Goal: Task Accomplishment & Management: Complete application form

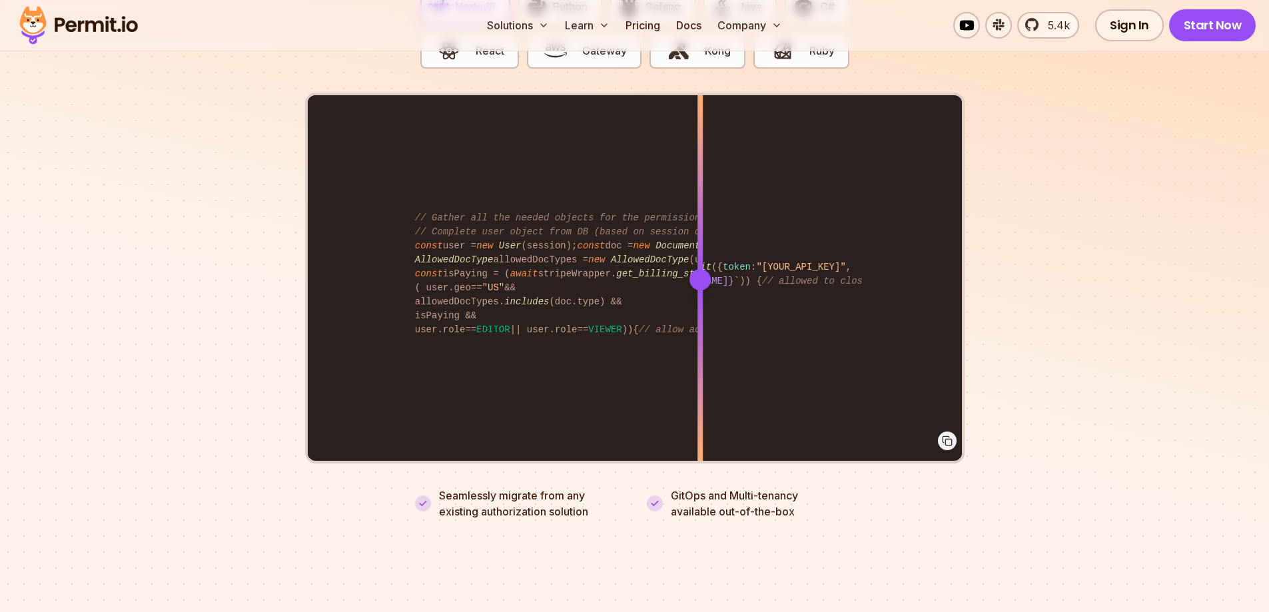
scroll to position [2464, 0]
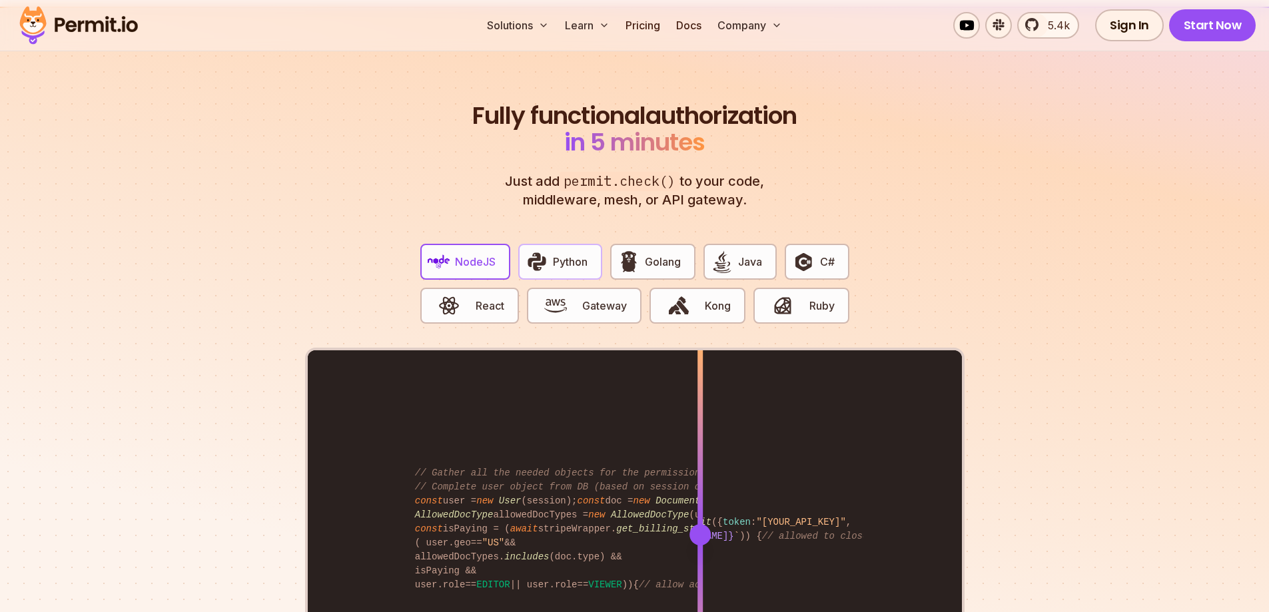
click at [562, 258] on button "Python" at bounding box center [560, 262] width 84 height 36
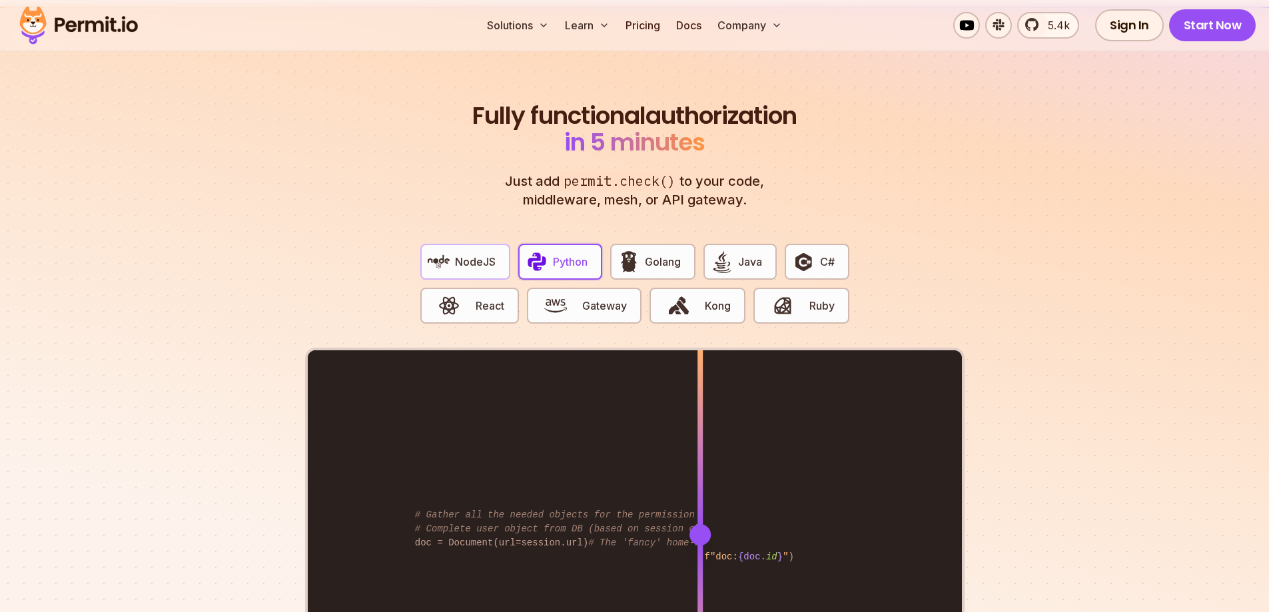
click at [488, 254] on span "NodeJS" at bounding box center [475, 262] width 41 height 16
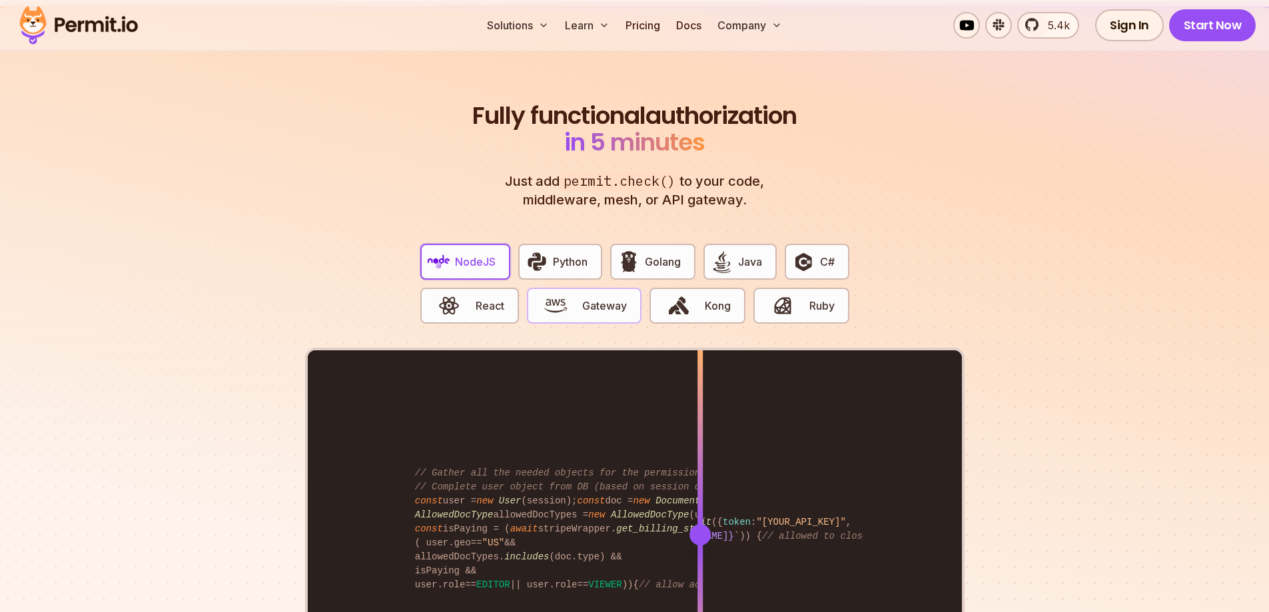
click at [575, 294] on span "button" at bounding box center [555, 305] width 45 height 23
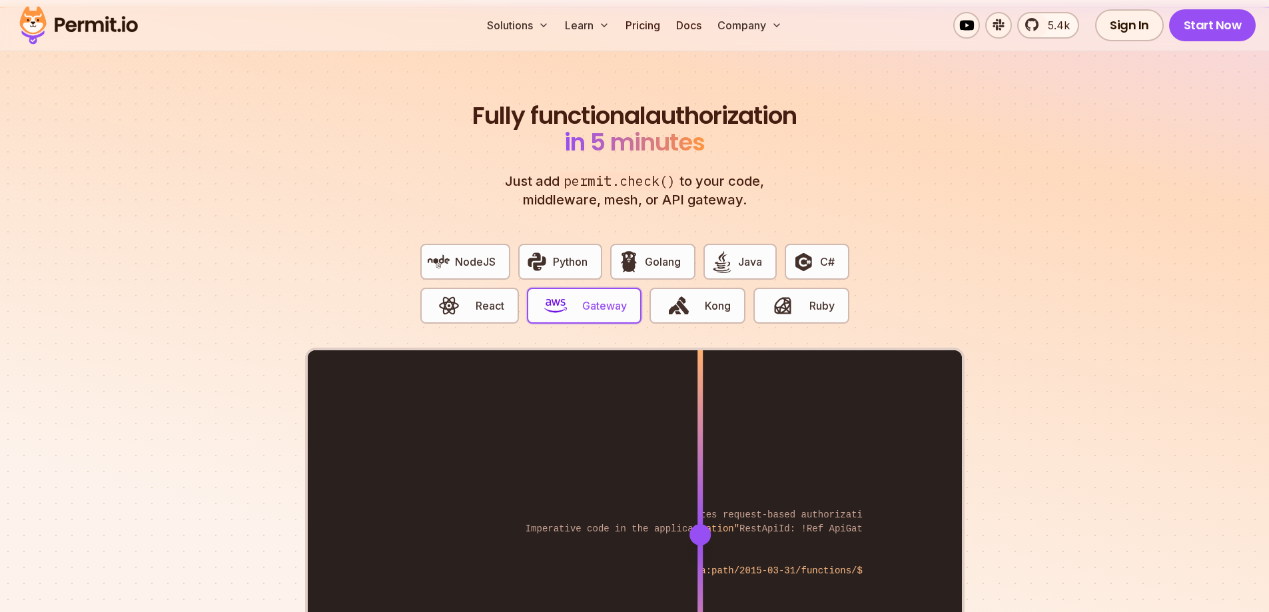
scroll to position [2664, 0]
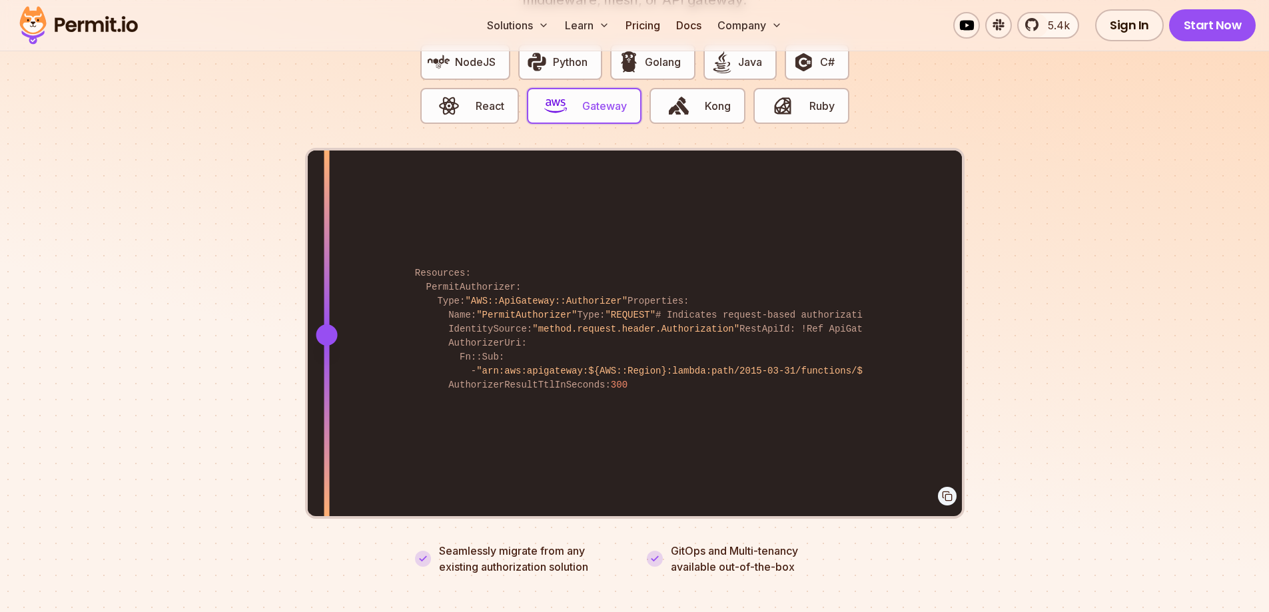
drag, startPoint x: 698, startPoint y: 331, endPoint x: 326, endPoint y: 304, distance: 372.6
click at [326, 304] on div at bounding box center [326, 335] width 5 height 368
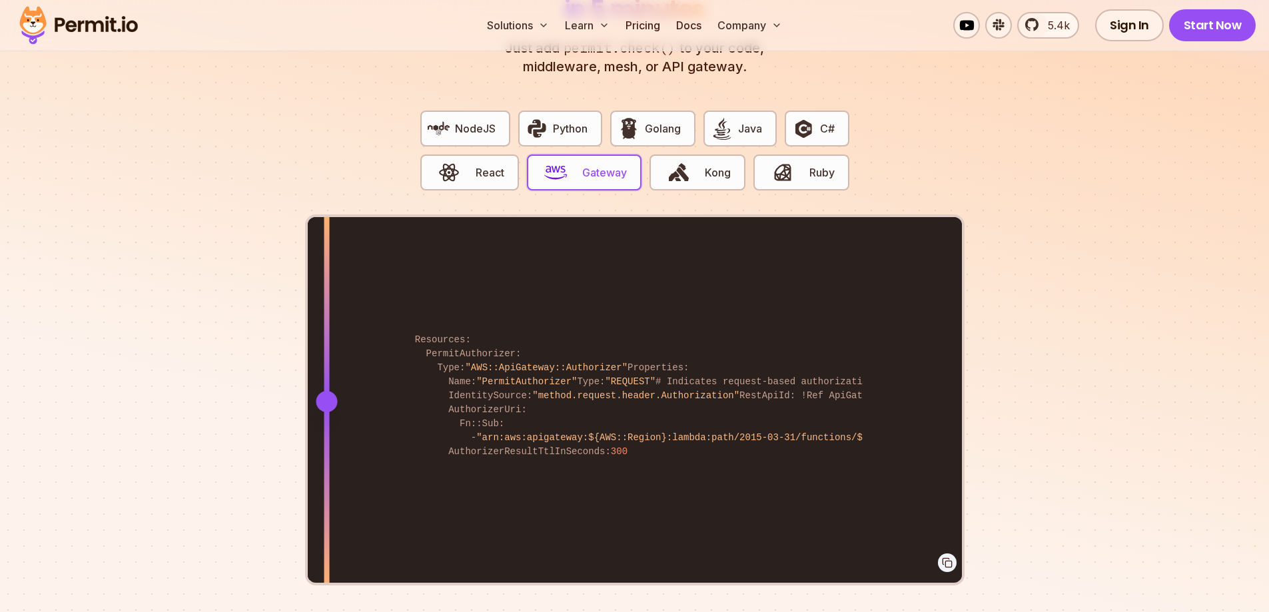
scroll to position [2064, 0]
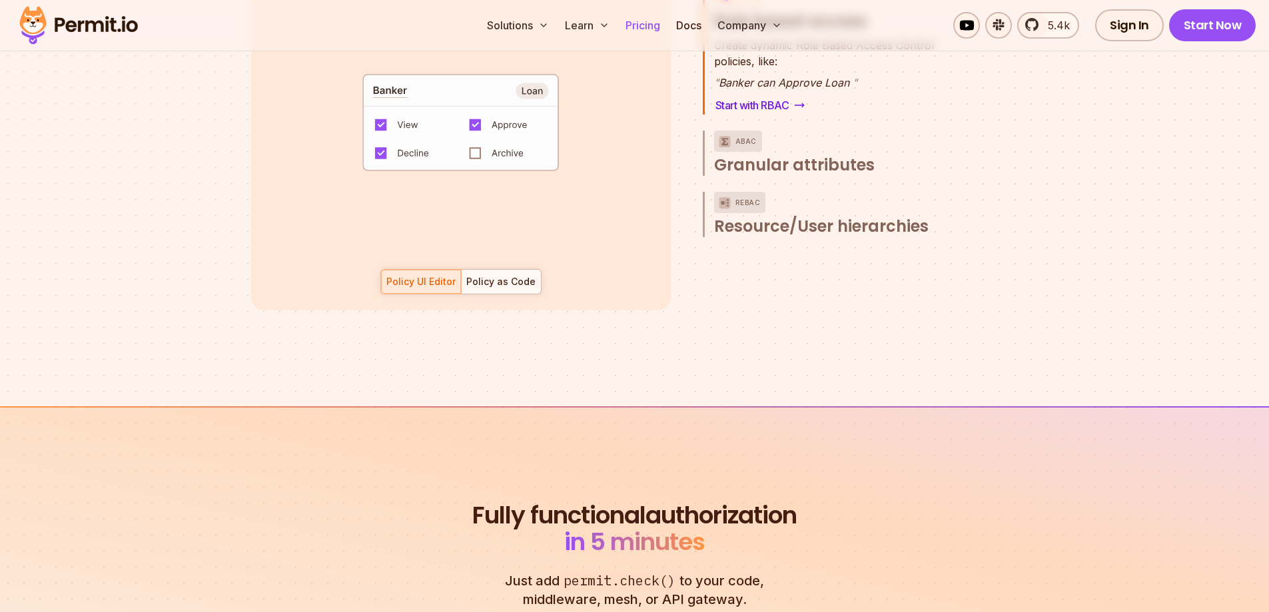
click at [657, 37] on link "Pricing" at bounding box center [642, 25] width 45 height 27
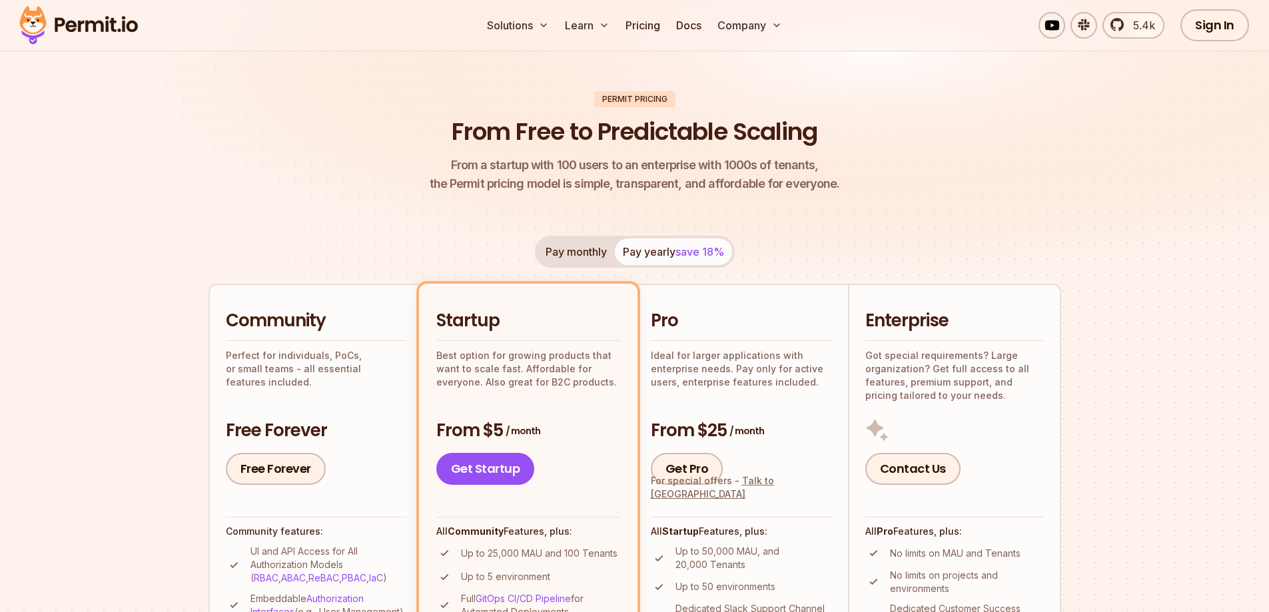
scroll to position [266, 0]
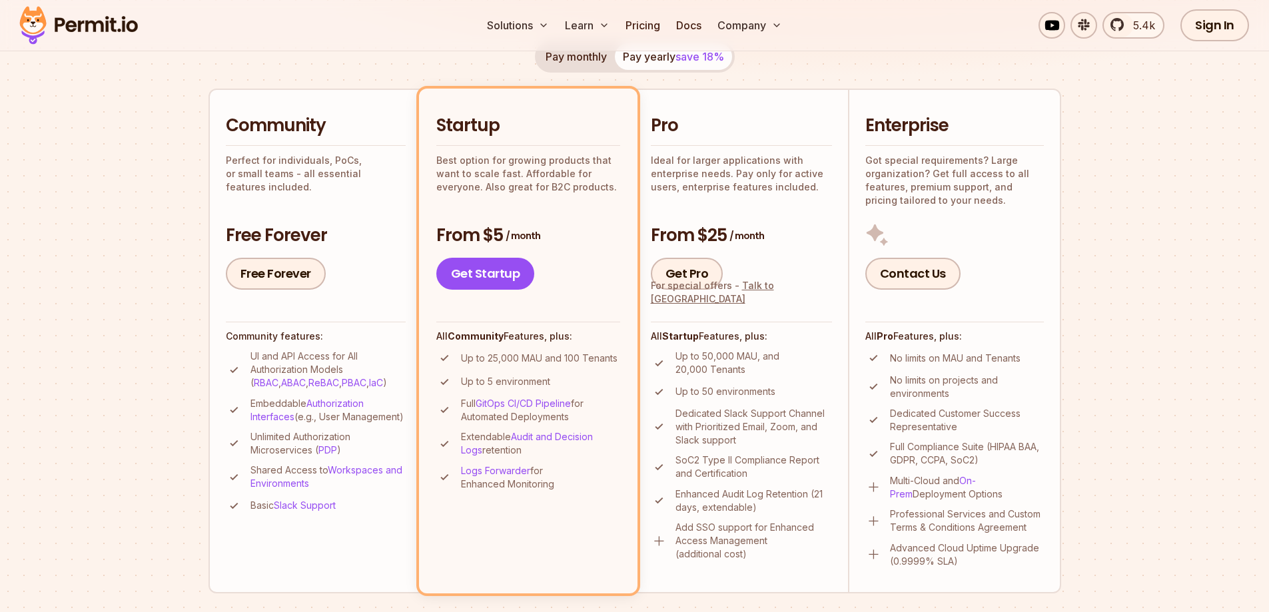
click at [345, 122] on h2 "Community" at bounding box center [316, 126] width 180 height 24
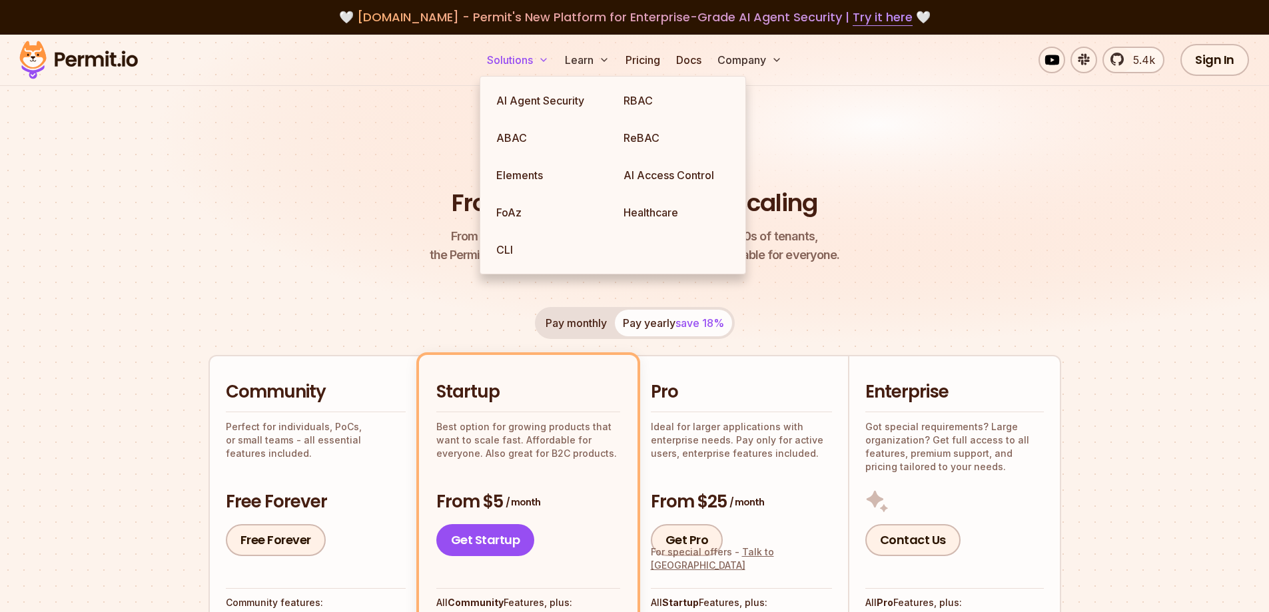
click at [496, 51] on button "Solutions" at bounding box center [517, 60] width 73 height 27
click at [641, 103] on link "RBAC" at bounding box center [676, 100] width 127 height 37
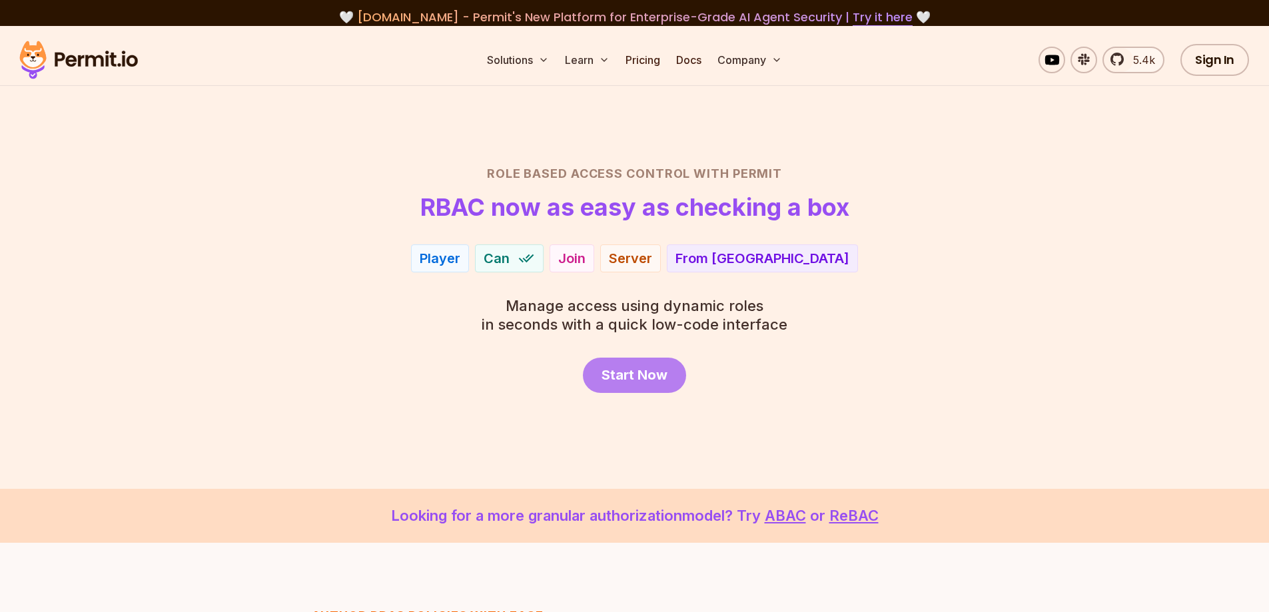
click at [653, 385] on link "Start Now" at bounding box center [634, 375] width 103 height 35
